Goal: Information Seeking & Learning: Learn about a topic

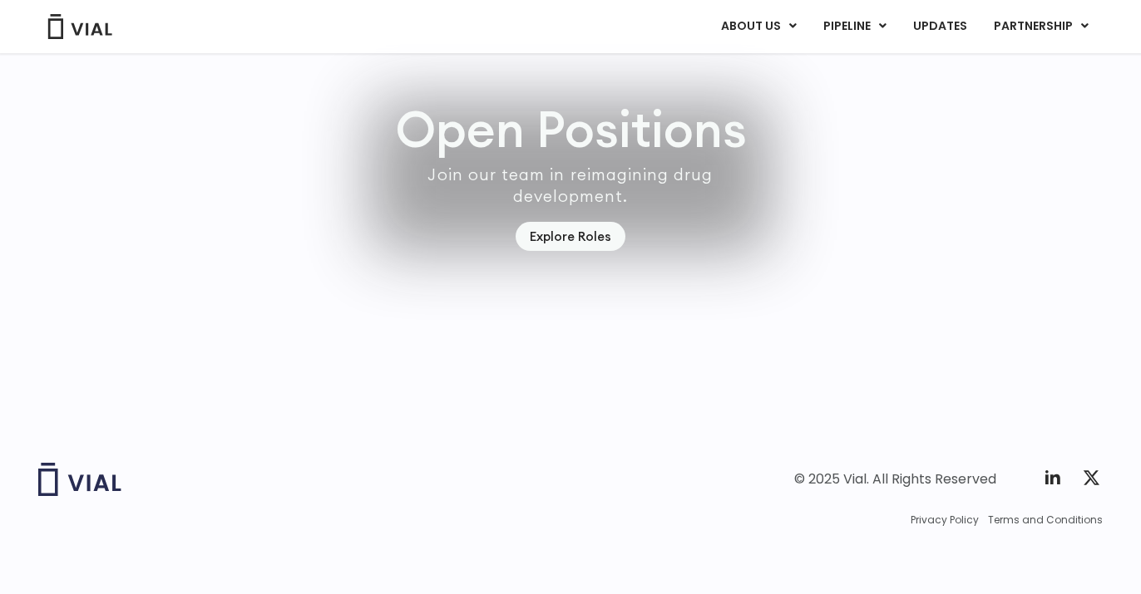
scroll to position [4876, 0]
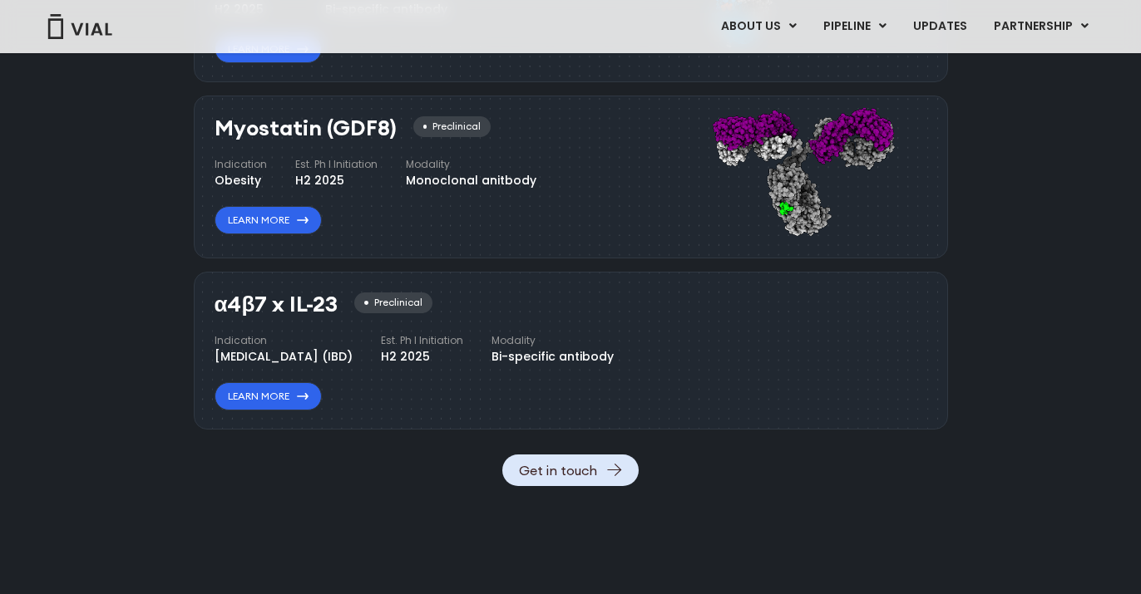
scroll to position [1826, 0]
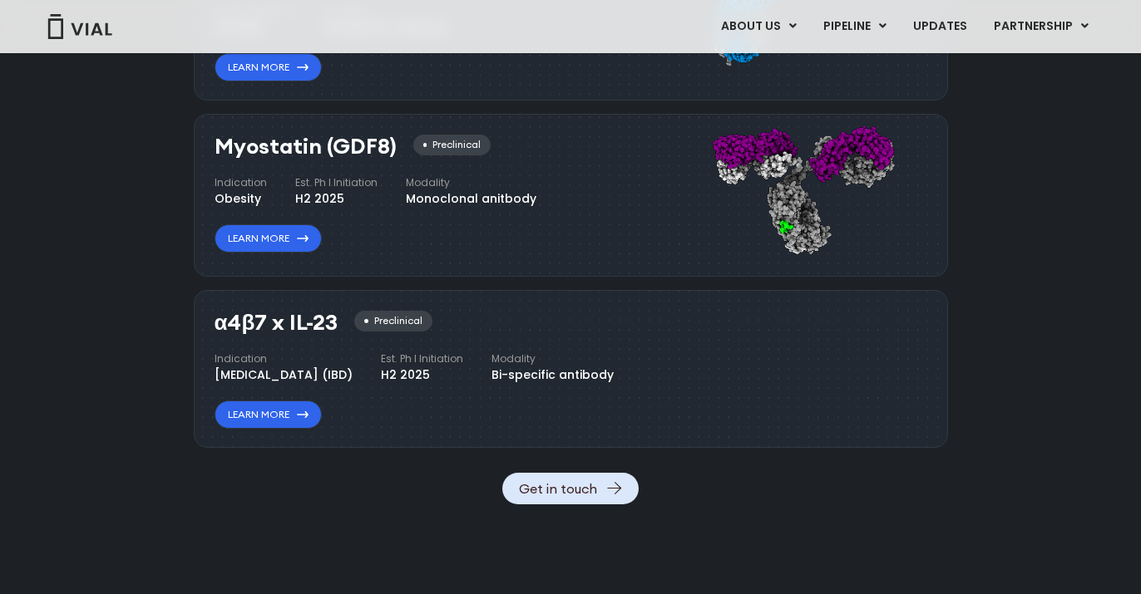
drag, startPoint x: 336, startPoint y: 322, endPoint x: 203, endPoint y: 323, distance: 133.0
click at [203, 323] on div "α4β7 x IL-23 Preclinical Indication [MEDICAL_DATA] (IBD) Est. Ph I Initiation H…" at bounding box center [571, 369] width 754 height 158
click at [422, 321] on div "Preclinical" at bounding box center [392, 321] width 77 height 21
click at [442, 322] on div "α4β7 x IL-23 Preclinical Indication [MEDICAL_DATA] (IBD) Est. Ph I Initiation H…" at bounding box center [416, 370] width 402 height 118
drag, startPoint x: 363, startPoint y: 323, endPoint x: 428, endPoint y: 323, distance: 65.7
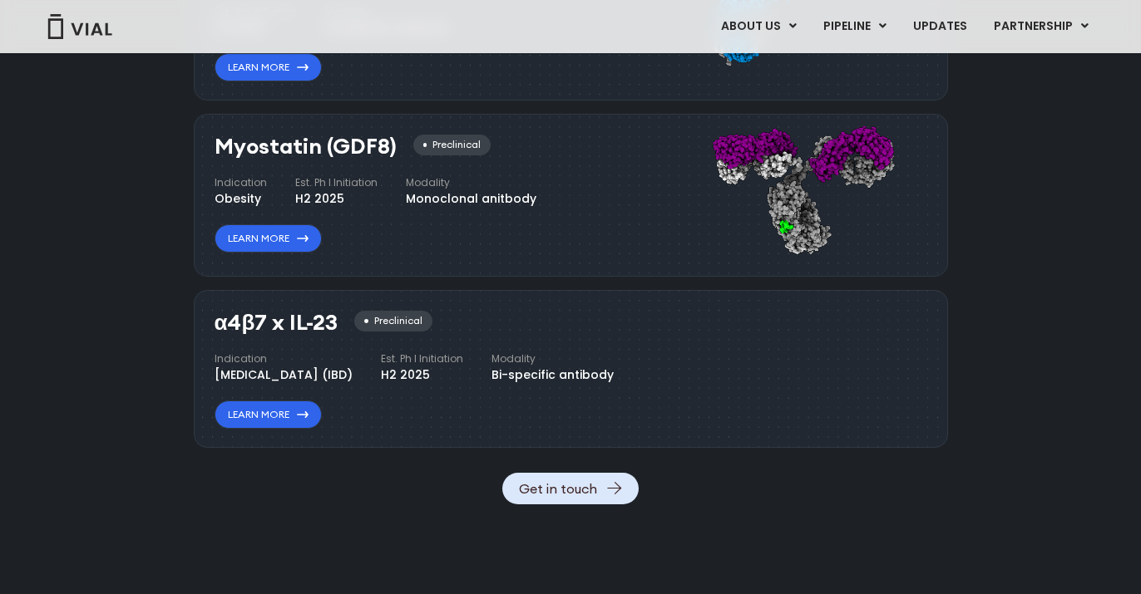
click at [428, 323] on div "Preclinical" at bounding box center [392, 321] width 77 height 21
click at [428, 319] on div "Preclinical" at bounding box center [392, 321] width 77 height 21
drag, startPoint x: 428, startPoint y: 320, endPoint x: 444, endPoint y: 328, distance: 17.5
click at [444, 328] on div "α4β7 x IL-23 Preclinical Indication [MEDICAL_DATA] (IBD) Est. Ph I Initiation H…" at bounding box center [416, 370] width 402 height 118
